Goal: Task Accomplishment & Management: Use online tool/utility

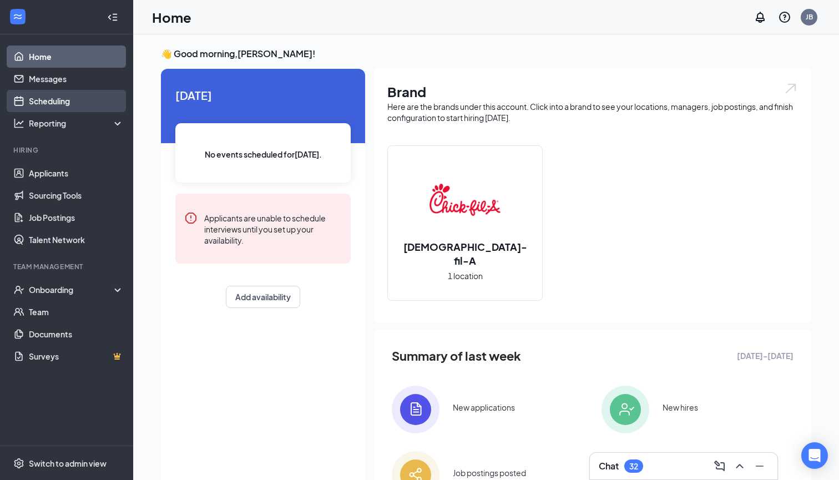
click at [57, 104] on link "Scheduling" at bounding box center [76, 101] width 95 height 22
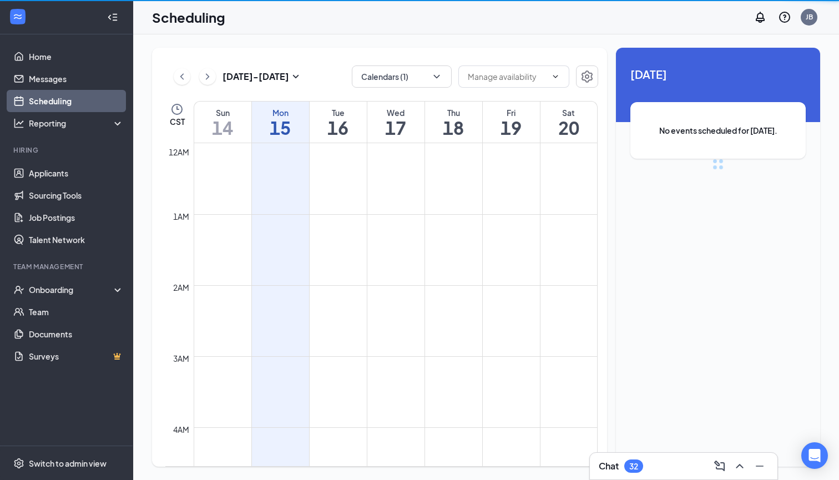
scroll to position [546, 0]
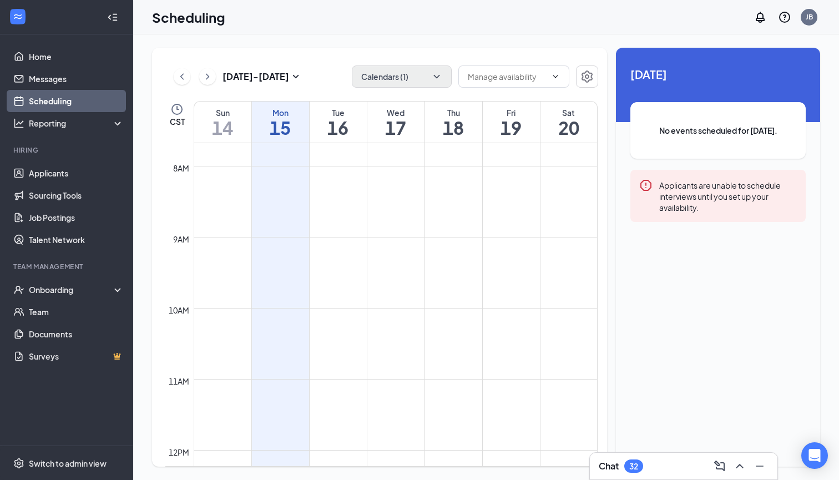
click at [423, 87] on button "Calendars (1)" at bounding box center [402, 76] width 100 height 22
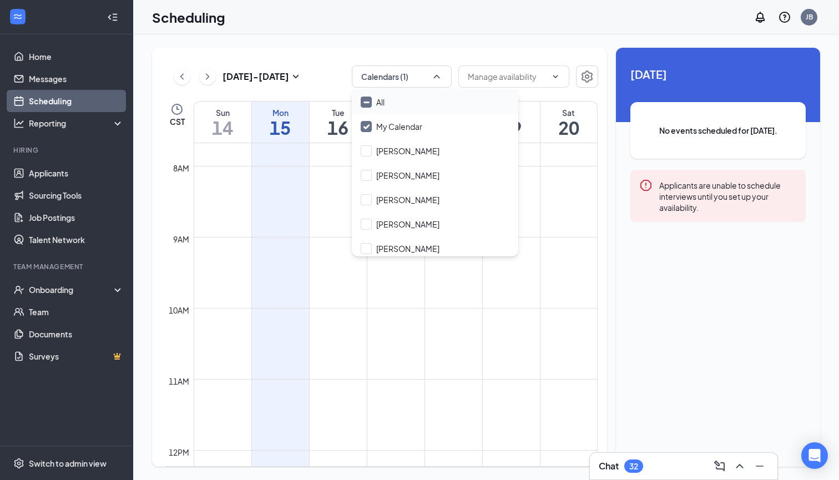
click at [364, 99] on input "All" at bounding box center [373, 102] width 24 height 11
checkbox input "true"
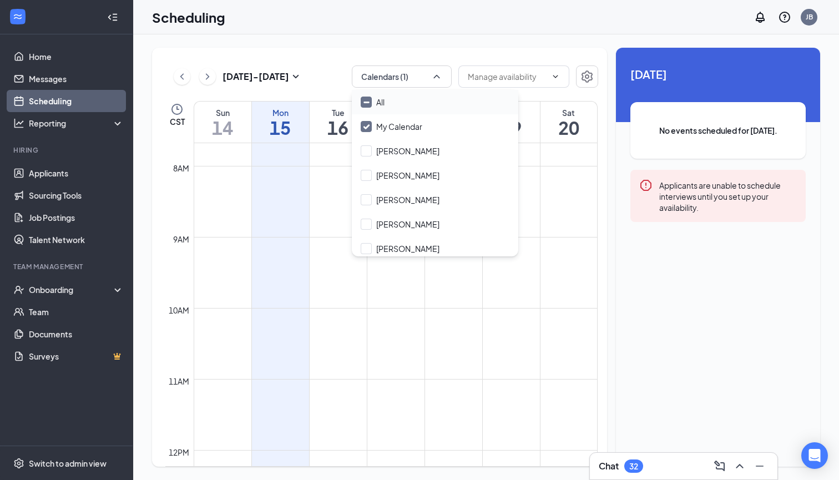
checkbox input "true"
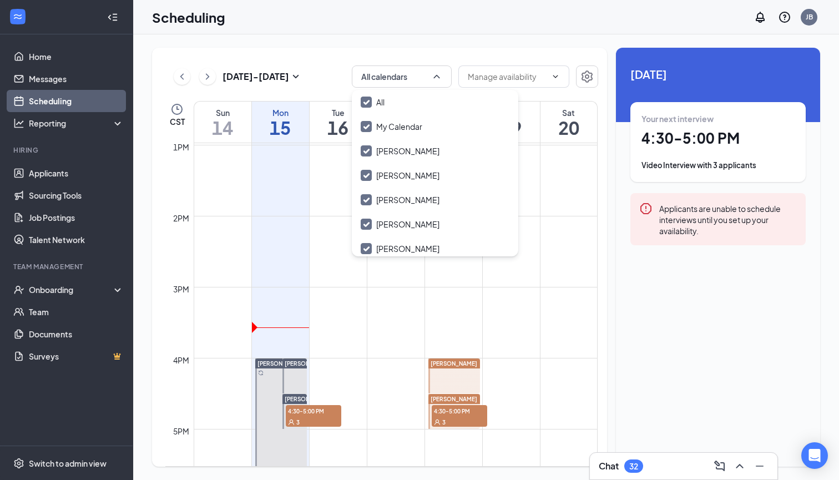
scroll to position [924, 0]
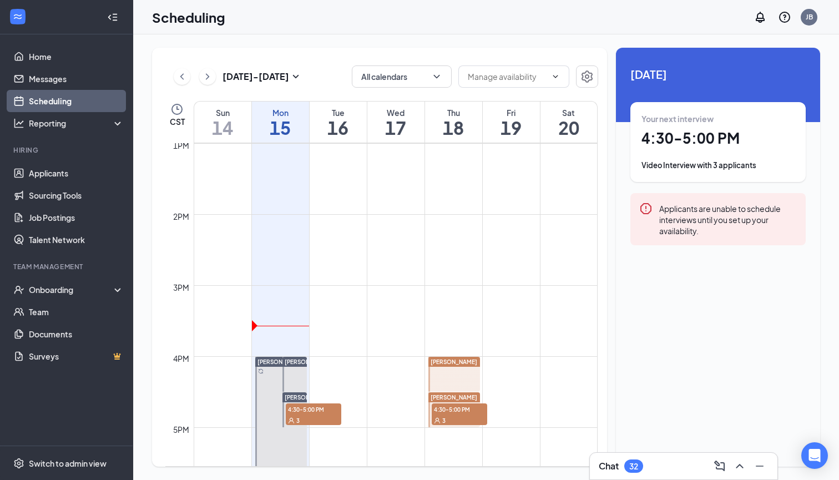
click at [382, 331] on td at bounding box center [396, 330] width 404 height 18
click at [45, 62] on link "Home" at bounding box center [76, 57] width 95 height 22
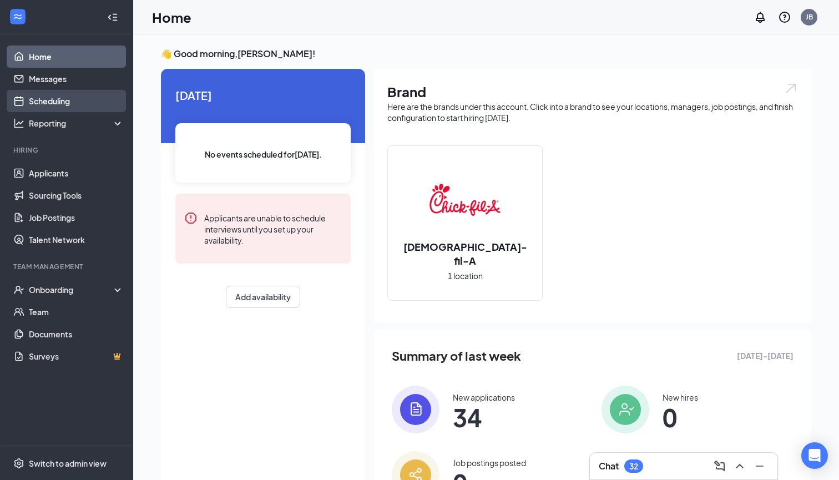
click at [30, 95] on link "Scheduling" at bounding box center [76, 101] width 95 height 22
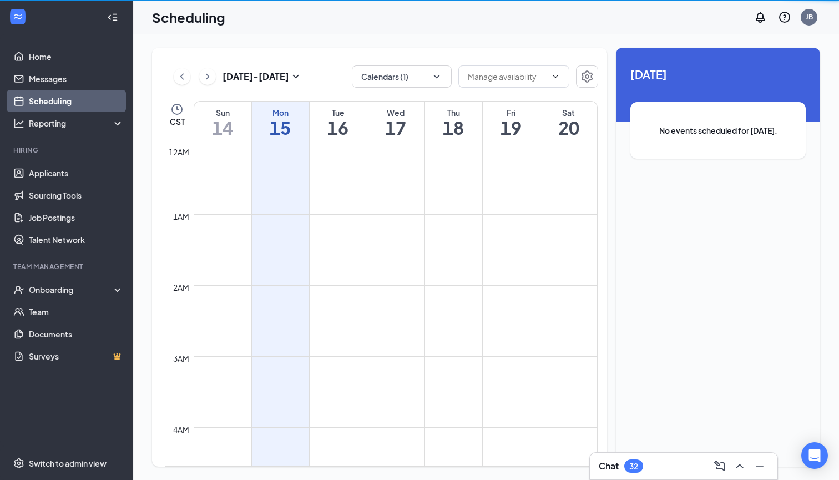
scroll to position [546, 0]
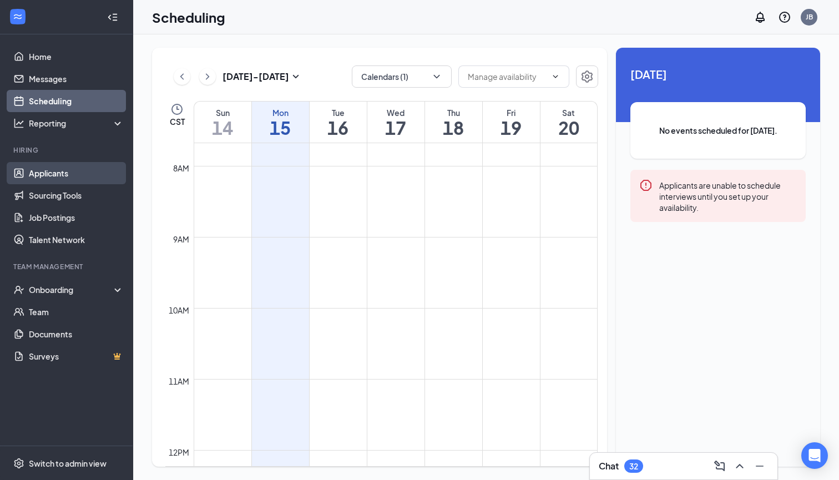
click at [73, 182] on link "Applicants" at bounding box center [76, 173] width 95 height 22
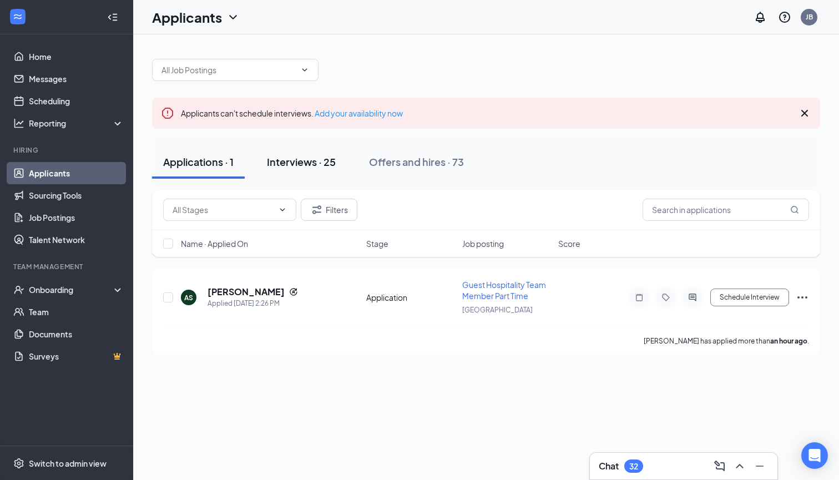
click at [295, 151] on button "Interviews · 25" at bounding box center [301, 161] width 91 height 33
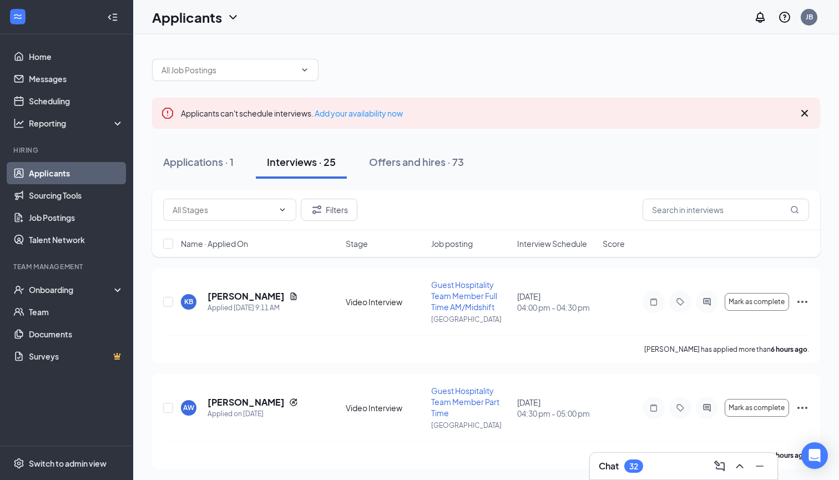
click at [542, 243] on span "Interview Schedule" at bounding box center [552, 243] width 70 height 11
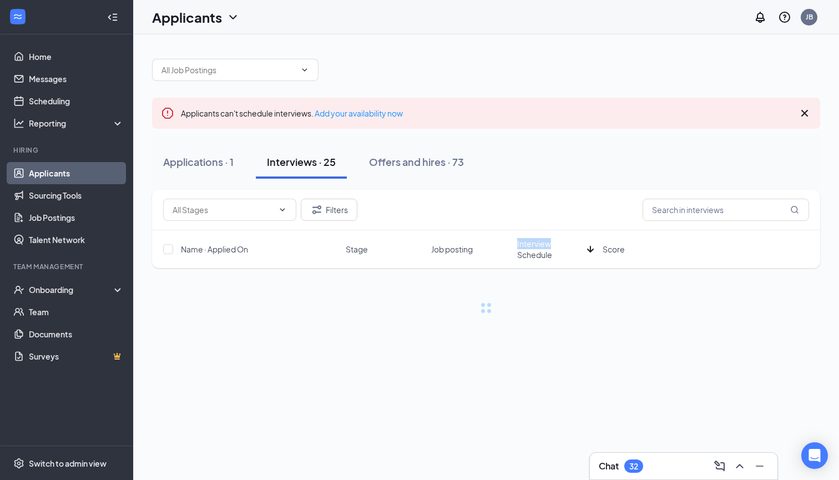
click at [542, 243] on span "Interview Schedule" at bounding box center [549, 249] width 65 height 22
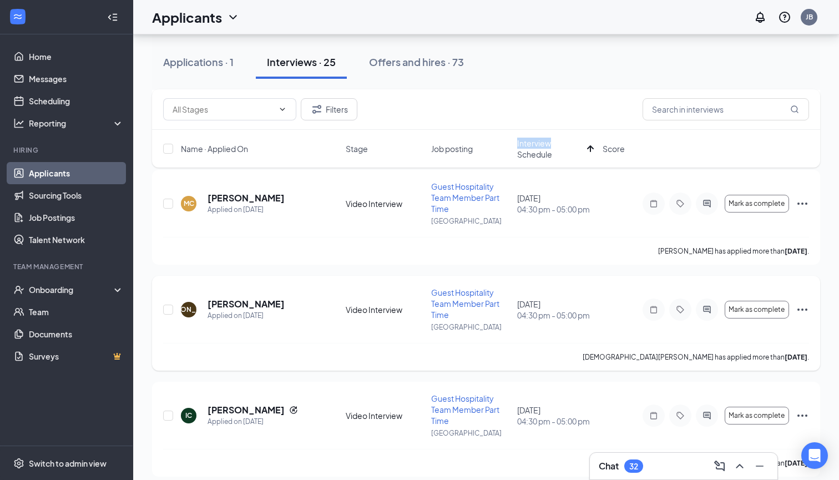
scroll to position [224, 0]
